Goal: Task Accomplishment & Management: Use online tool/utility

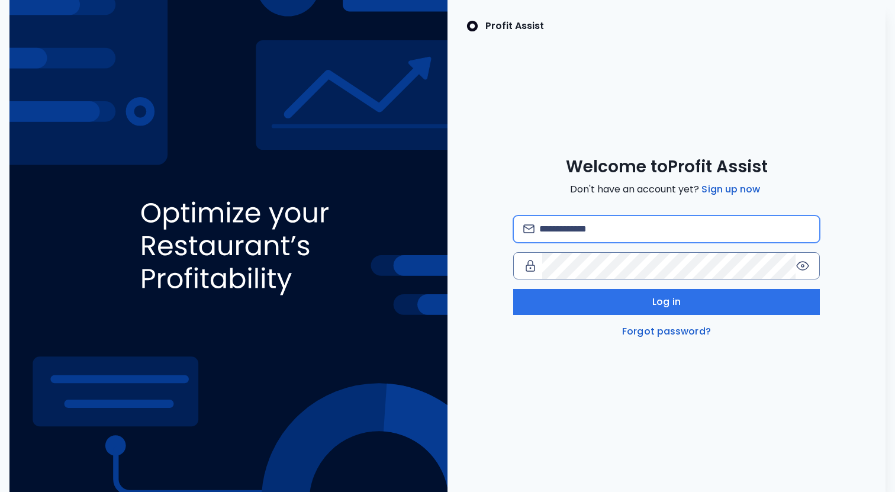
click at [684, 228] on input "email" at bounding box center [674, 229] width 271 height 26
type input "**********"
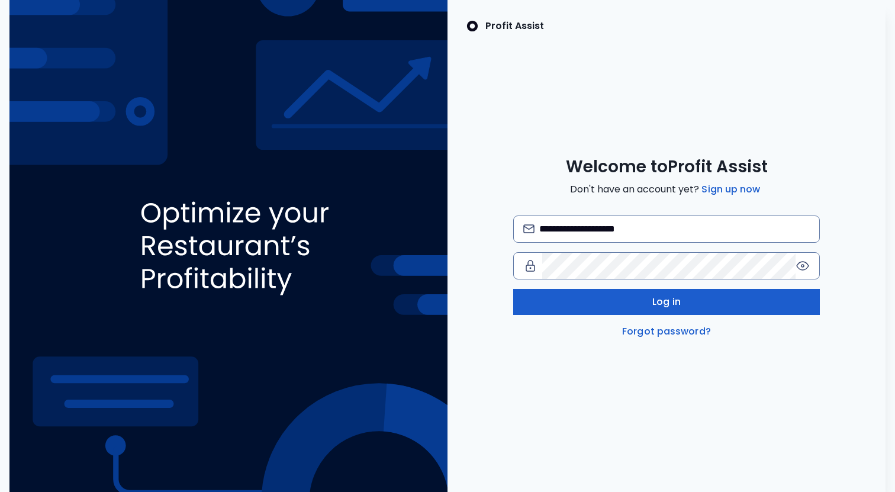
click at [775, 301] on button "Log in" at bounding box center [666, 302] width 307 height 26
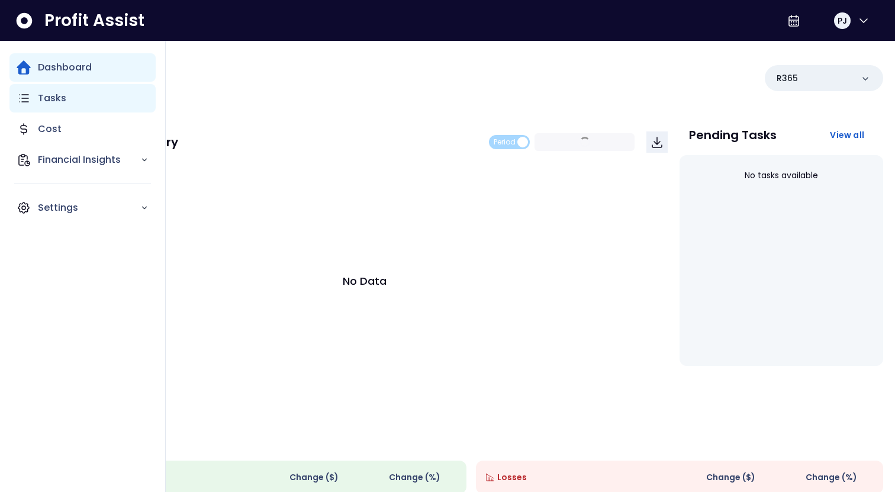
click at [33, 104] on div "Tasks" at bounding box center [82, 98] width 146 height 28
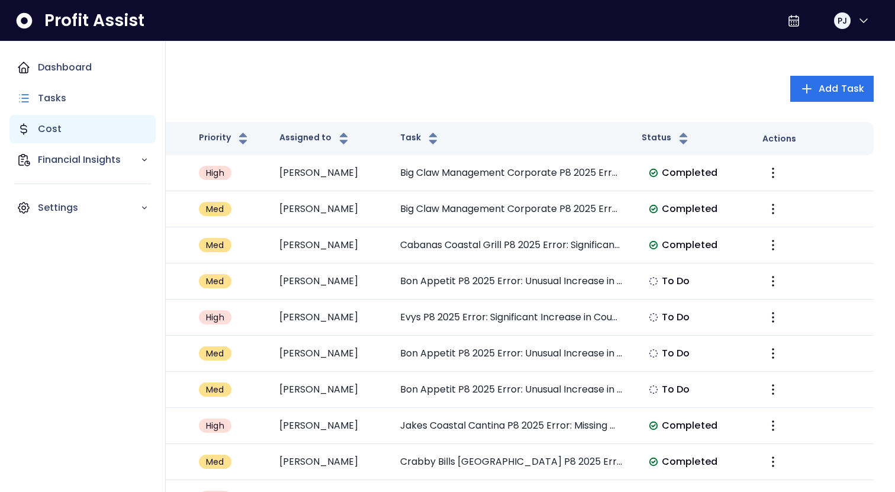
click at [64, 128] on div "Cost" at bounding box center [82, 129] width 146 height 28
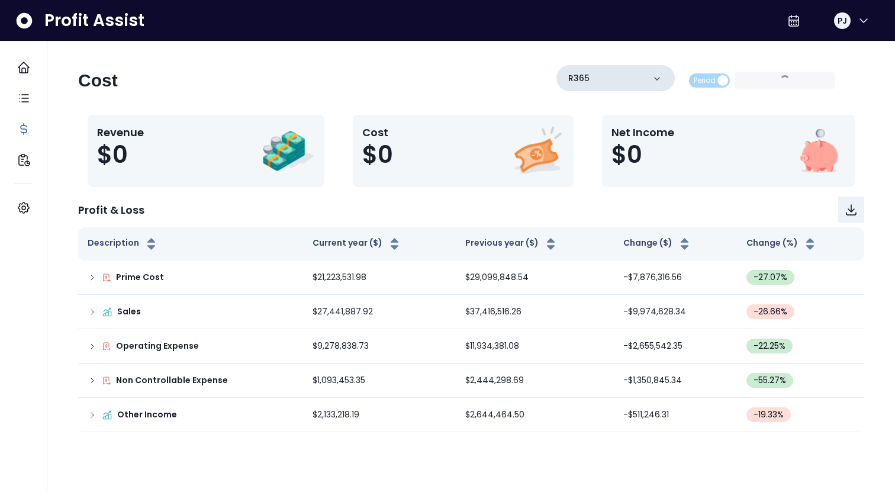
click at [611, 82] on div "R365" at bounding box center [616, 78] width 118 height 26
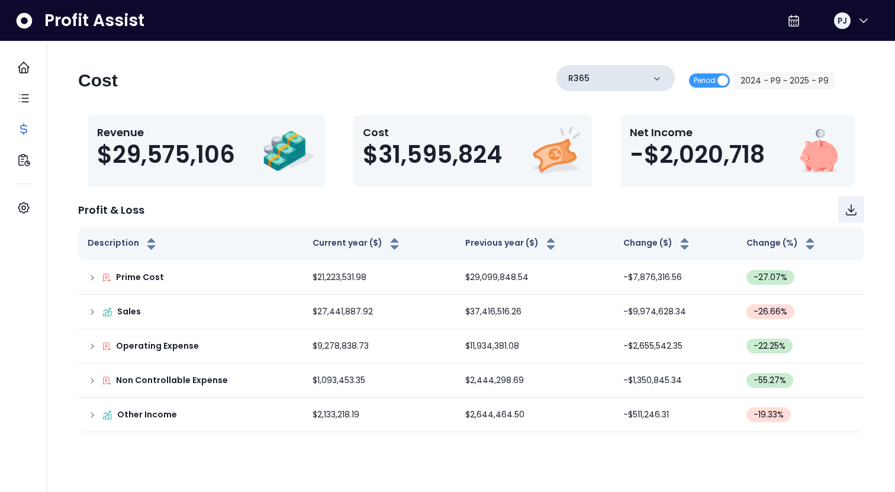
click at [612, 87] on div "R365" at bounding box center [616, 78] width 118 height 26
click at [661, 79] on icon at bounding box center [657, 79] width 12 height 12
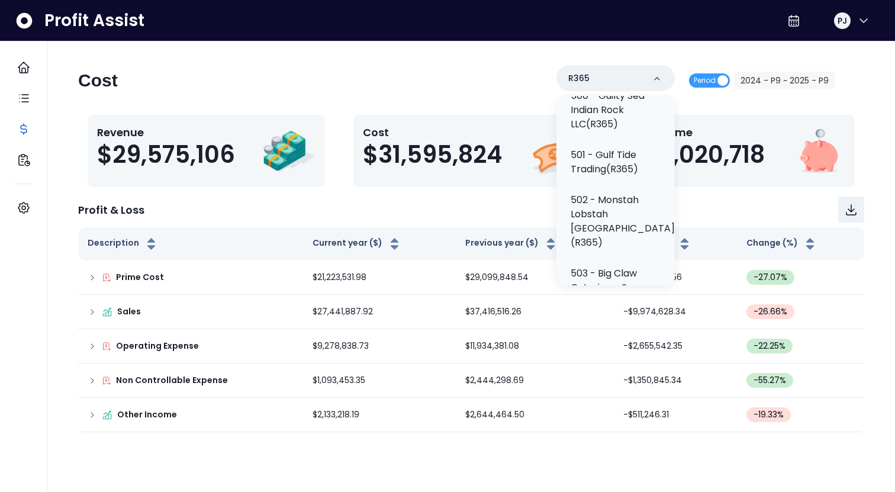
scroll to position [343, 0]
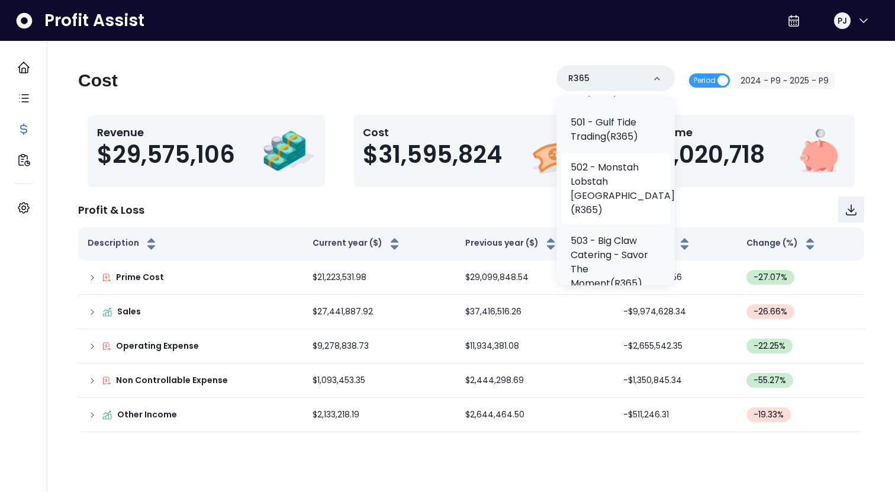
click at [638, 191] on p "502 - Monstah Lobstah [GEOGRAPHIC_DATA](R365)" at bounding box center [623, 188] width 104 height 57
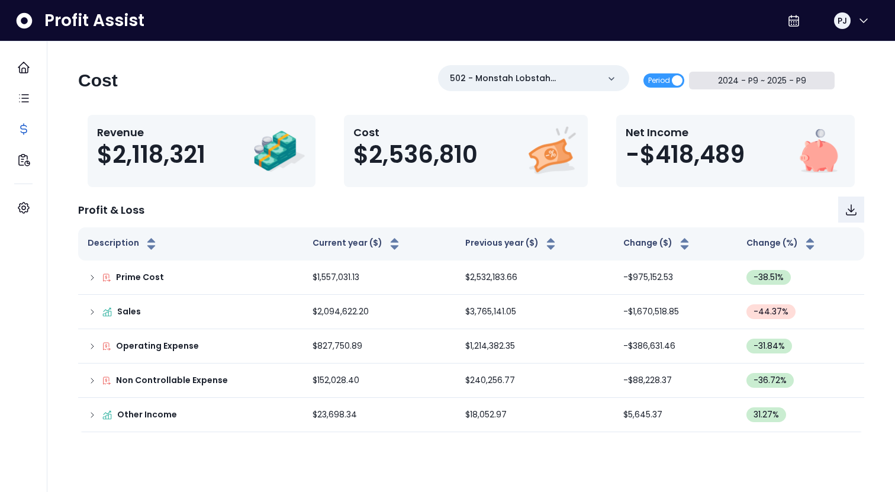
click at [756, 81] on button "2024 - P9 ~ 2025 - P9" at bounding box center [762, 81] width 146 height 18
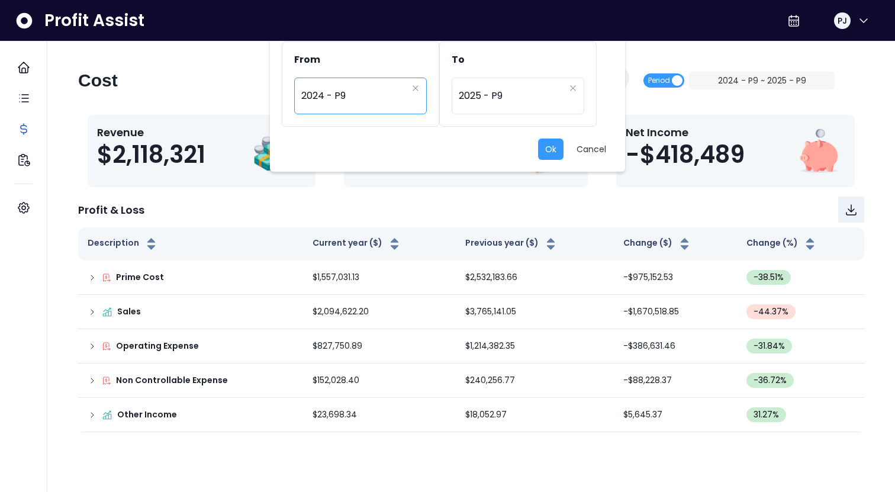
click at [330, 98] on span "2024 - P9" at bounding box center [354, 95] width 106 height 27
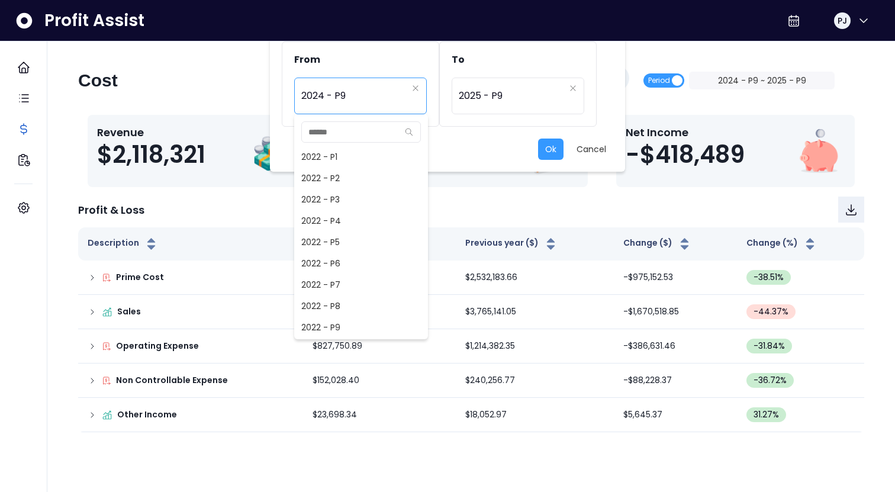
scroll to position [554, 0]
click at [363, 282] on span "2024 - P7" at bounding box center [361, 284] width 134 height 21
type input "*********"
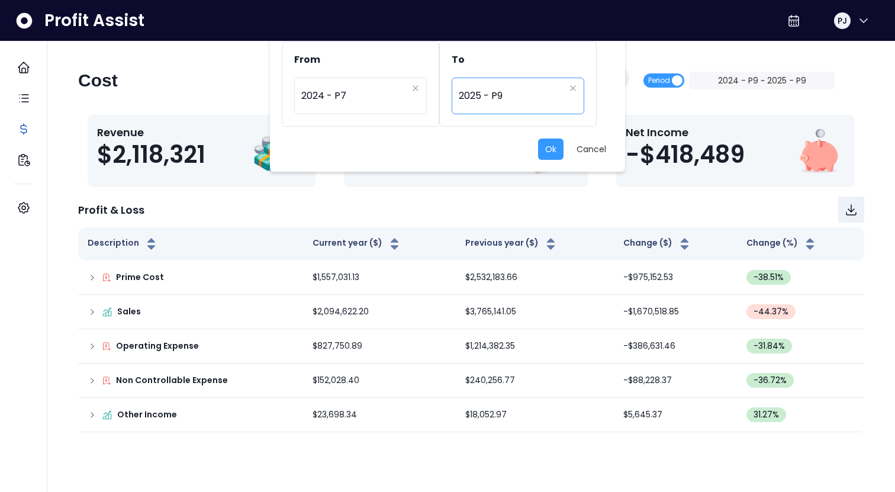
click at [493, 83] on span "2025 - P9" at bounding box center [512, 95] width 106 height 27
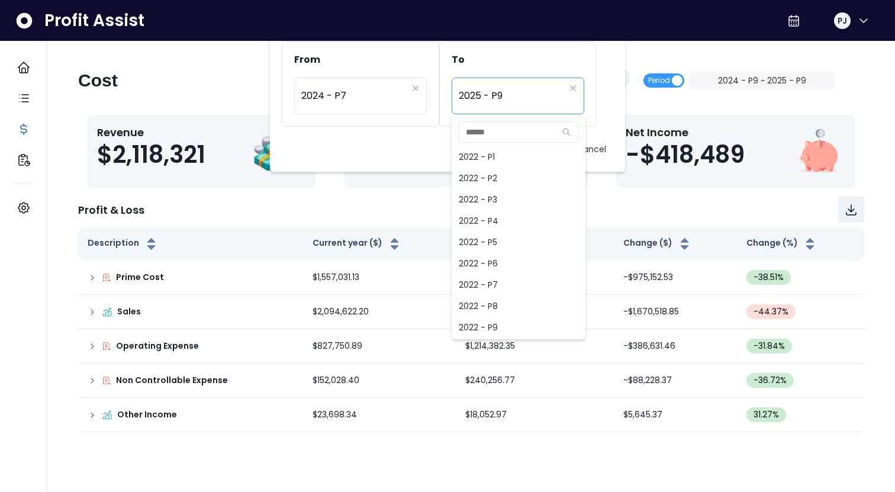
scroll to position [831, 0]
click at [500, 282] on span "2025 - P7" at bounding box center [519, 284] width 134 height 21
type input "*********"
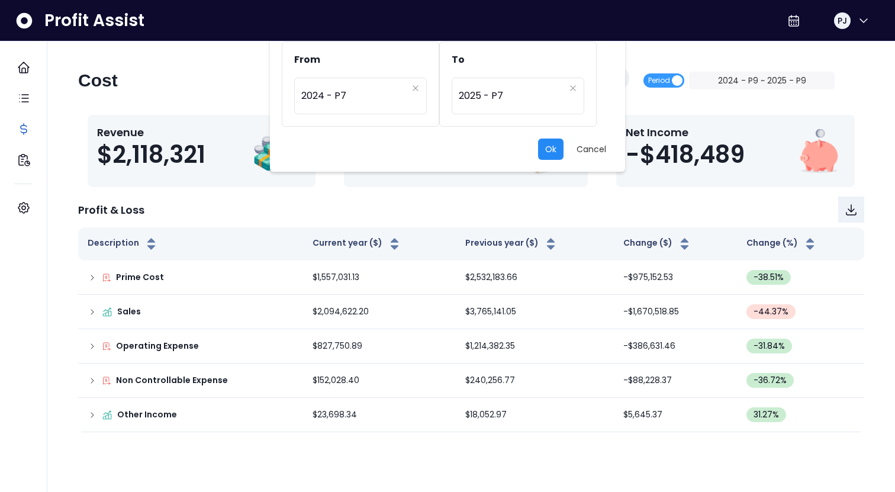
click at [551, 147] on button "Ok" at bounding box center [550, 149] width 25 height 21
